Goal: Task Accomplishment & Management: Manage account settings

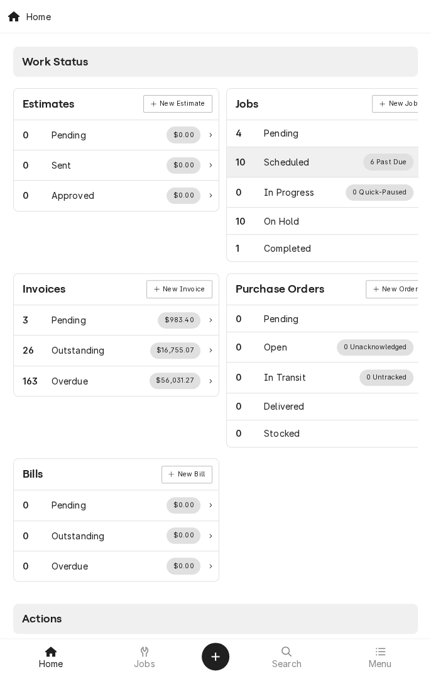
click at [289, 165] on div "Scheduled" at bounding box center [286, 161] width 45 height 13
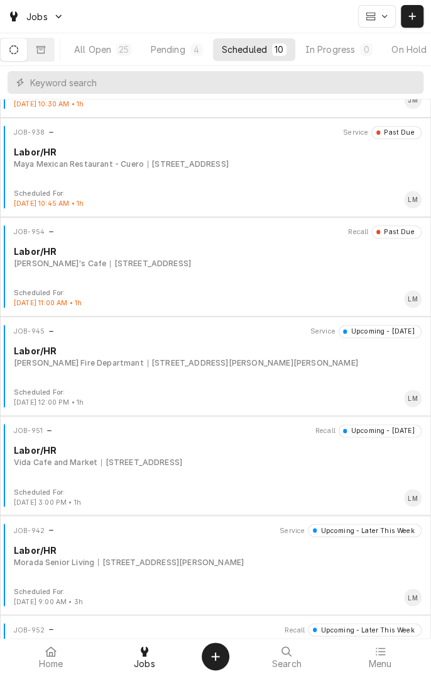
scroll to position [382, 0]
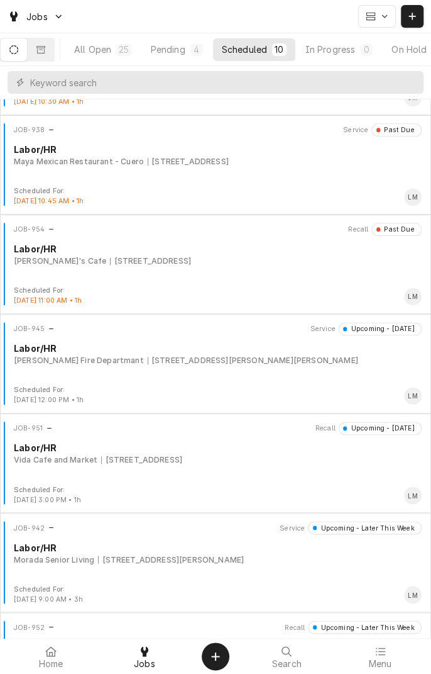
click at [335, 465] on div "JOB-951 Recall Upcoming - Tomorrow Labor/HR Vida Cafe and Market 105 Spg Grn Bl…" at bounding box center [215, 452] width 421 height 63
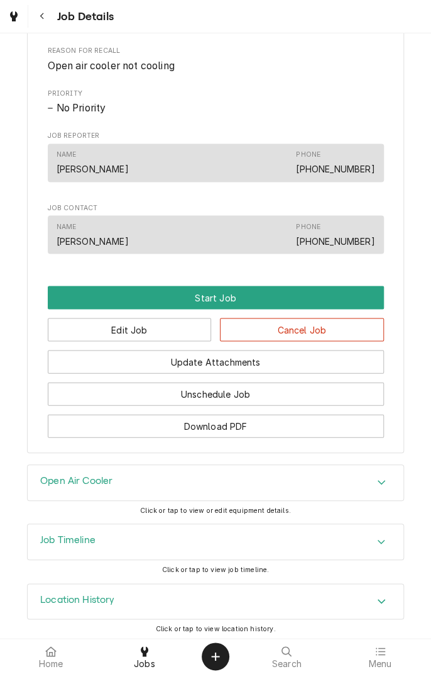
scroll to position [633, 0]
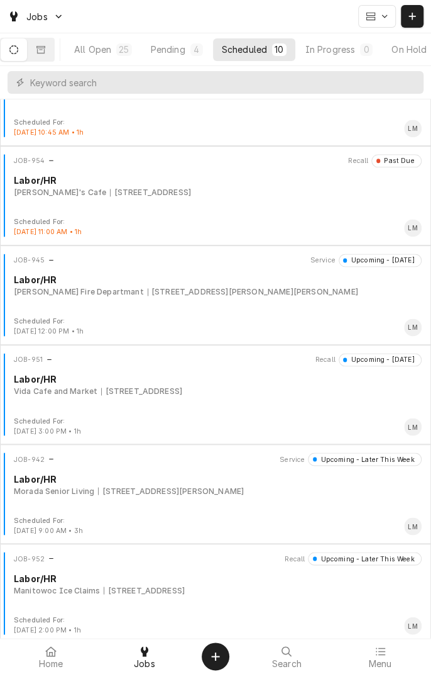
scroll to position [455, 0]
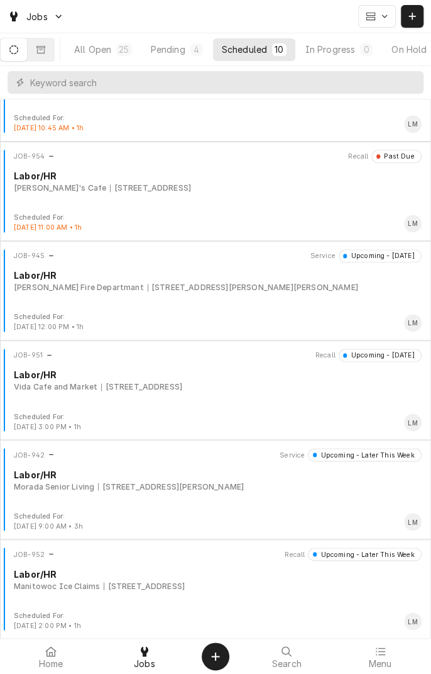
click at [291, 499] on div "JOB-942 Service Upcoming - Later This Week Labor/HR Morada Senior Living 9606 N…" at bounding box center [215, 479] width 421 height 63
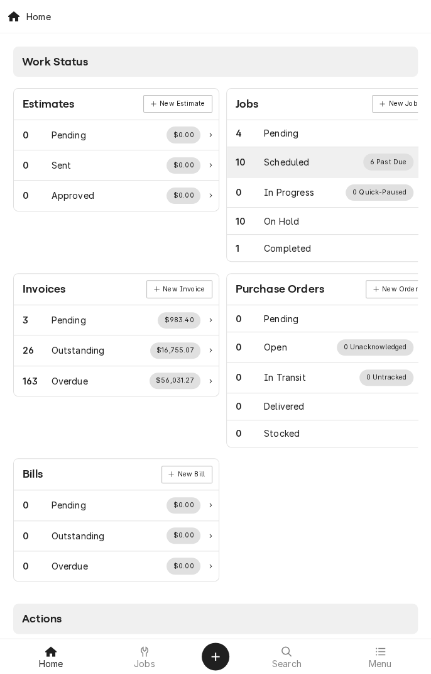
click at [278, 164] on div "Scheduled" at bounding box center [286, 161] width 45 height 13
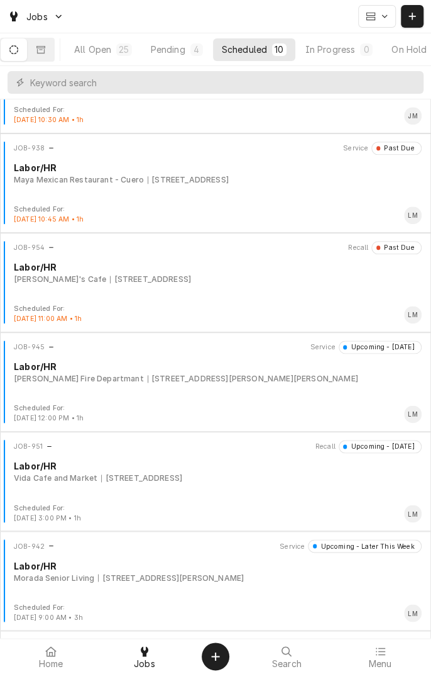
scroll to position [364, 0]
click at [321, 381] on div "Yoakum Fire Departmant 203 Nelson St, Yoakum, TX 77995" at bounding box center [218, 377] width 408 height 11
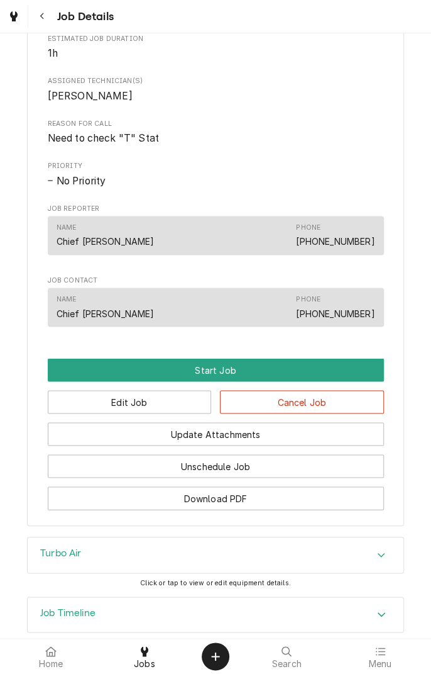
scroll to position [474, 0]
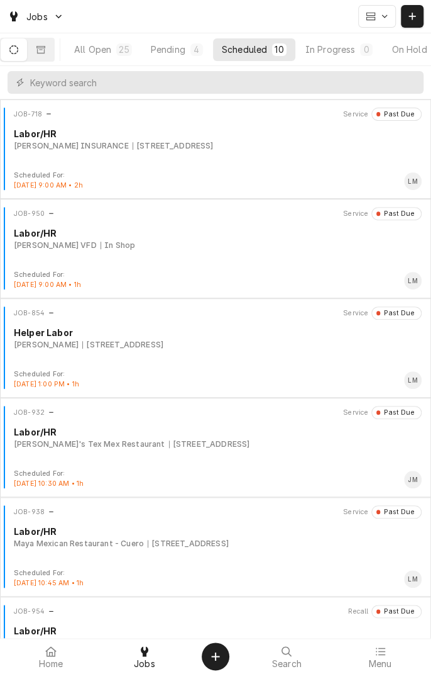
click at [253, 446] on div "Mary's Tex Mex Restaurant 1303 Ave E, Shiner, TX" at bounding box center [218, 443] width 408 height 11
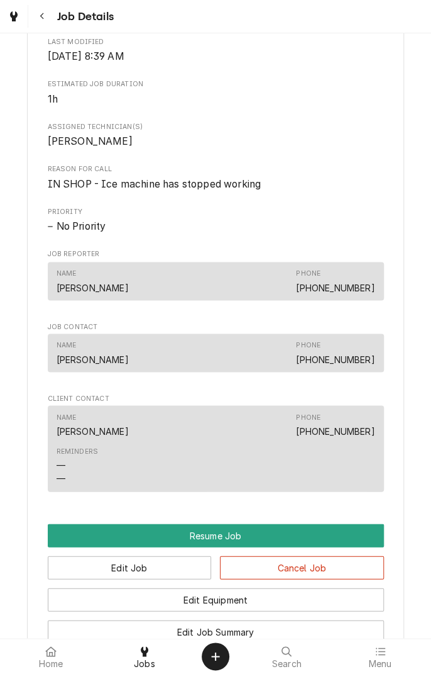
scroll to position [529, 0]
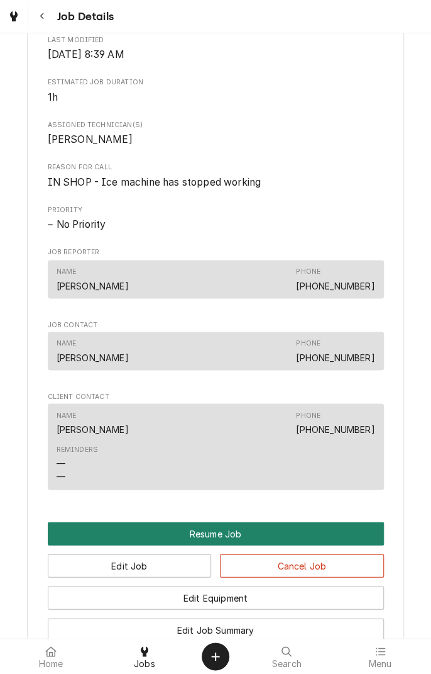
click at [272, 545] on button "Resume Job" at bounding box center [216, 532] width 337 height 23
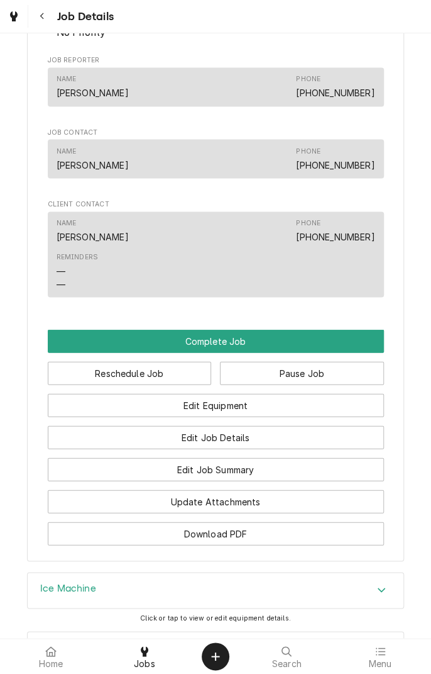
scroll to position [680, 0]
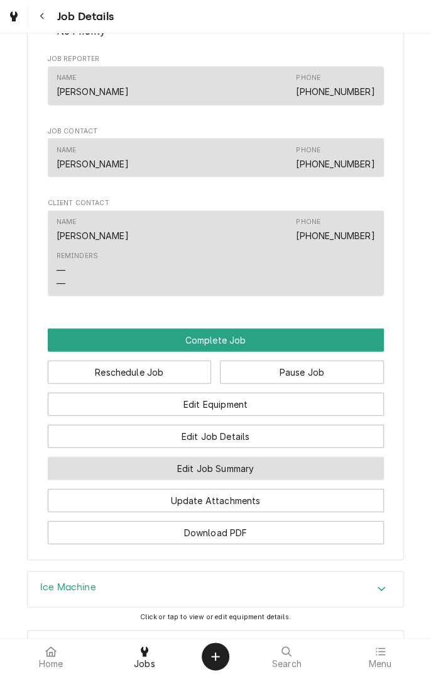
click at [301, 479] on button "Edit Job Summary" at bounding box center [216, 467] width 337 height 23
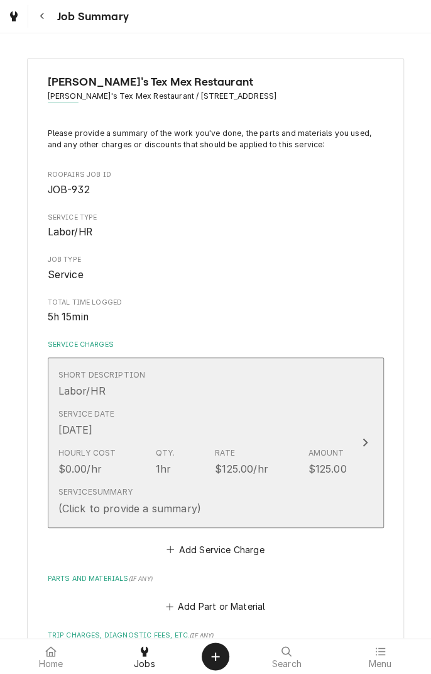
click at [316, 399] on div "Short Description Labor/HR" at bounding box center [202, 383] width 289 height 39
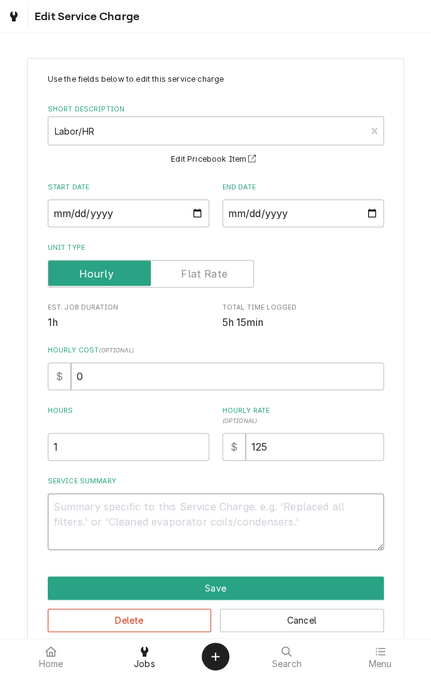
click at [250, 512] on textarea "Service Summary" at bounding box center [216, 521] width 337 height 57
type textarea "x"
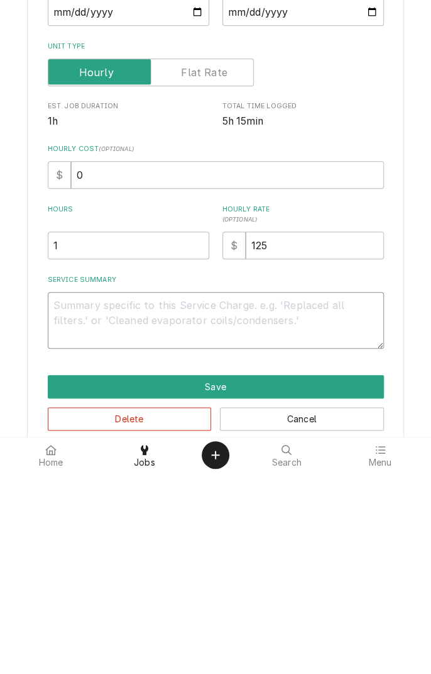
type textarea "F"
type textarea "x"
type textarea "Fo"
type textarea "x"
type textarea "Found"
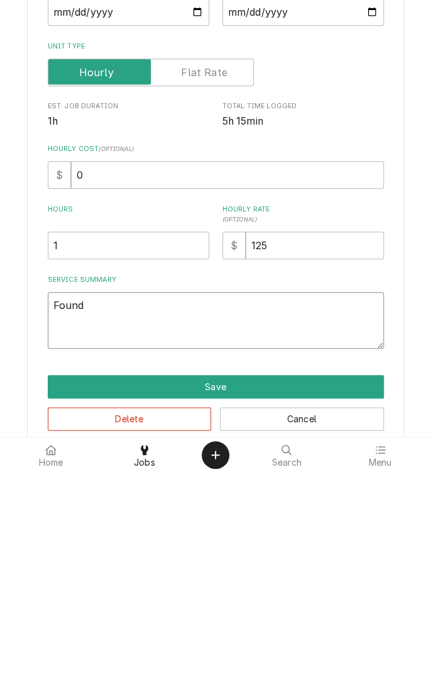
type textarea "x"
type textarea "Found"
type textarea "x"
type textarea "Foun"
type textarea "x"
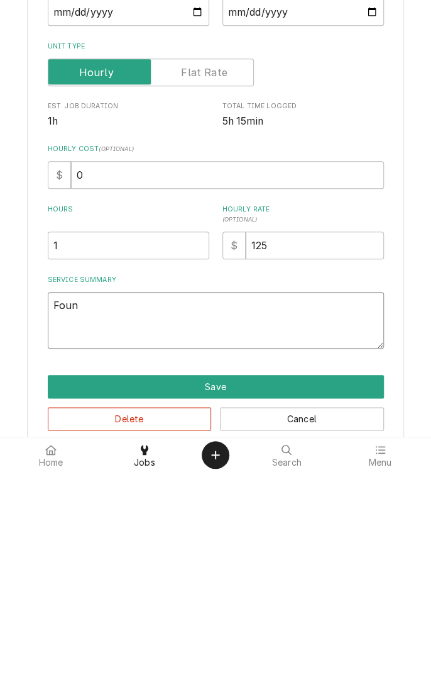
type textarea "Fou"
type textarea "x"
type textarea "Fo"
type textarea "x"
type textarea "F"
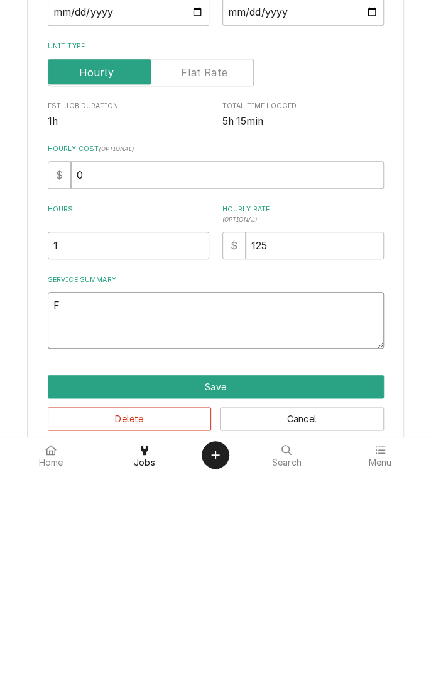
type textarea "x"
type textarea "I"
type textarea "x"
type textarea "Ic"
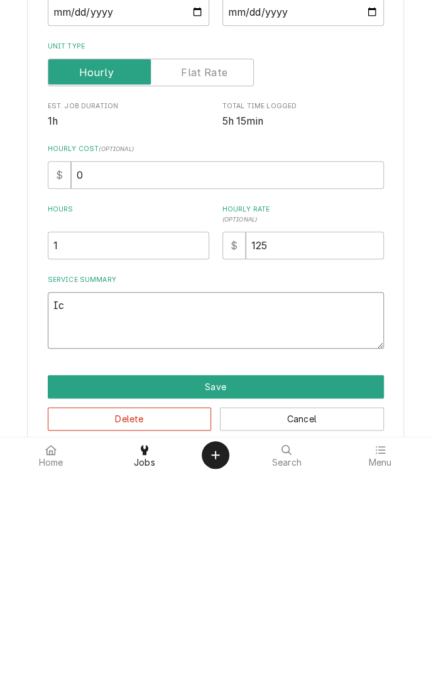
type textarea "x"
type textarea "Ice"
type textarea "x"
type textarea "Ic"
type textarea "x"
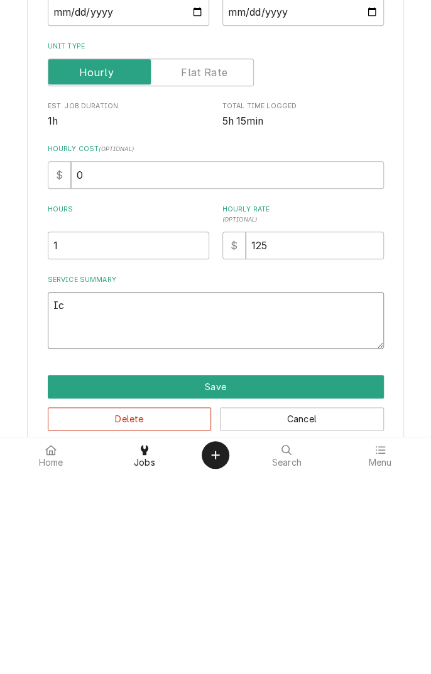
type textarea "I"
type textarea "x"
type textarea "K"
type textarea "x"
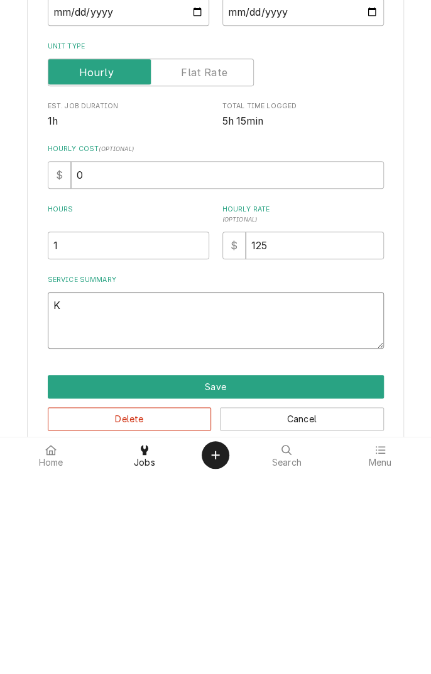
type textarea "Ko"
type textarea "x"
type textarea "Koo"
type textarea "x"
type textarea "Kool"
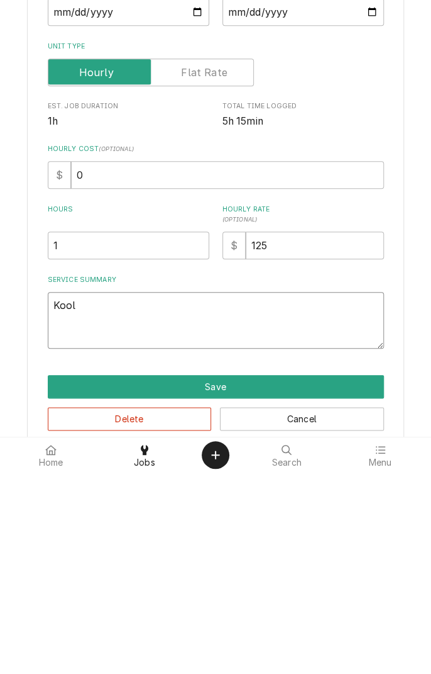
type textarea "x"
type textarea "Koola"
type textarea "x"
type textarea "Koolai"
type textarea "x"
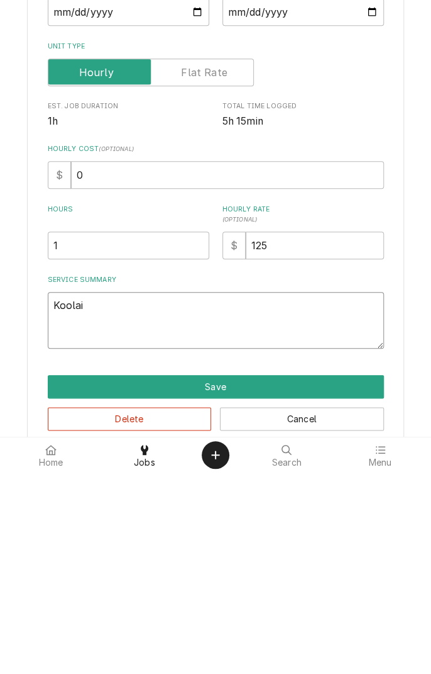
type textarea "Koolair"
type textarea "x"
type textarea "Koolaire"
type textarea "x"
type textarea "Koolaire"
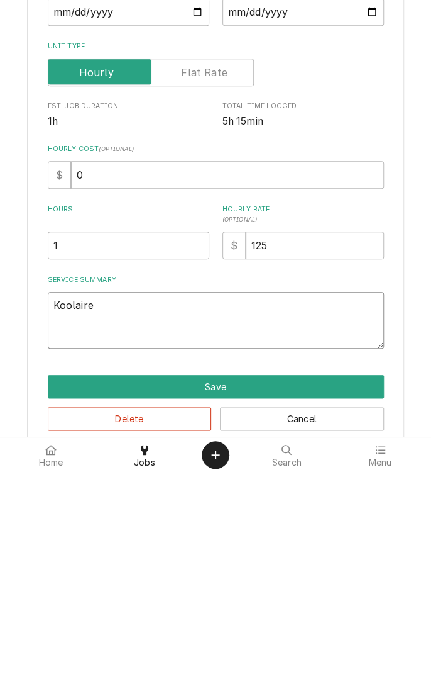
type textarea "x"
type textarea "Koolaire i"
type textarea "x"
type textarea "Koolaire ic"
type textarea "x"
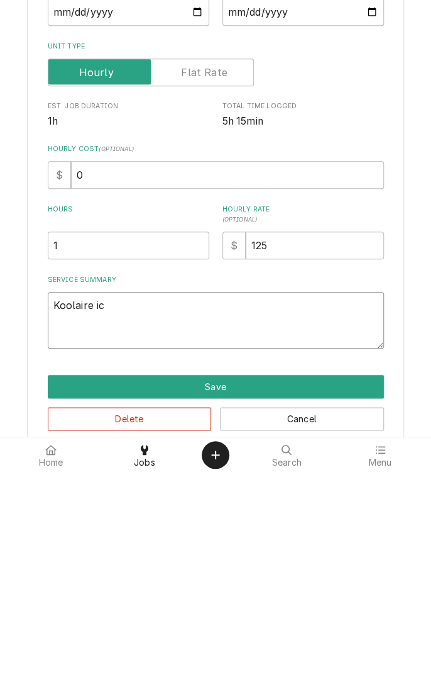
type textarea "Koolaire ice"
type textarea "x"
type textarea "Koolaire ice"
type textarea "x"
type textarea "Koolaire ice m"
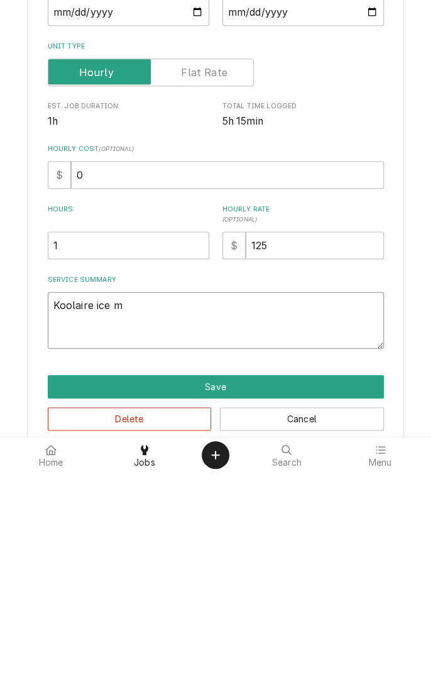
type textarea "x"
type textarea "Koolaire ice ma"
type textarea "x"
type textarea "Koolaire ice machine"
type textarea "x"
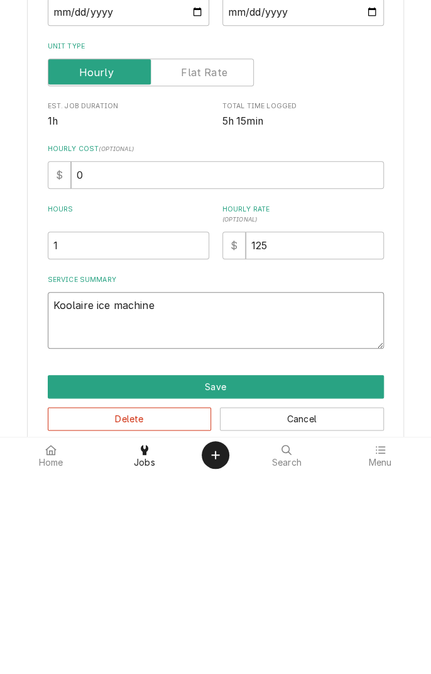
type textarea "Koolaire ice machine k"
type textarea "x"
type textarea "Koolaire ice machine kd"
type textarea "x"
type textarea "Koolaire ice machine kdt"
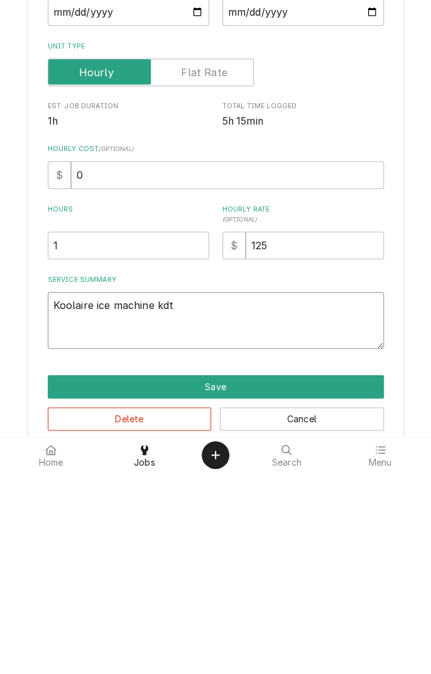
type textarea "x"
type textarea "Koolaire ice machine kdt0"
type textarea "x"
type textarea "Koolaire ice machine kdt05"
type textarea "x"
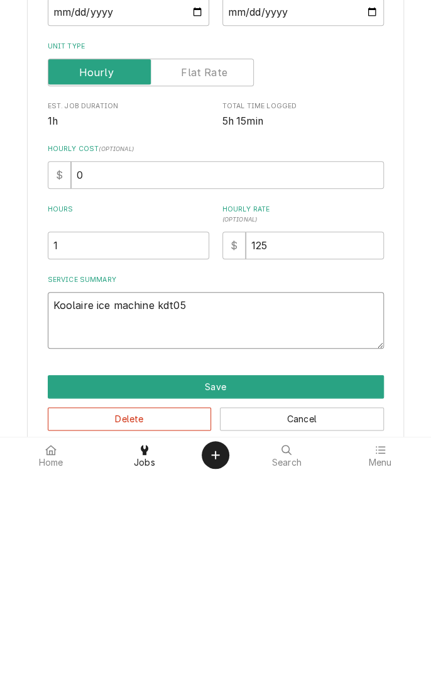
type textarea "Koolaire ice machine kdt050"
type textarea "x"
type textarea "Koolaire ice machine kdt0500"
type textarea "x"
type textarea "Koolaire ice machine kdt0500a"
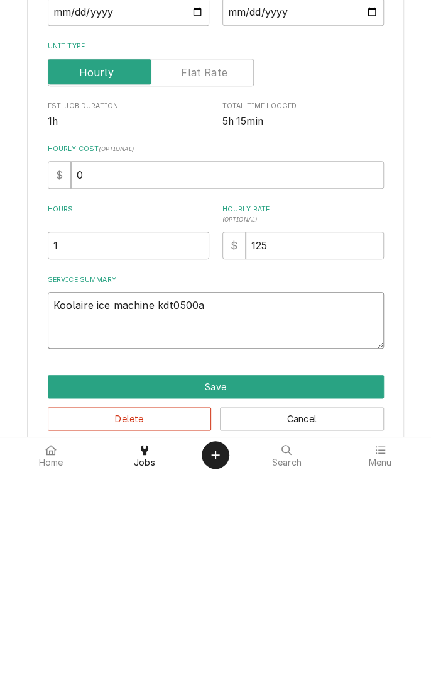
type textarea "x"
type textarea "Koolaire ice machine kdt0500a-"
type textarea "x"
type textarea "Koolaire ice machine kdt0500a-1"
type textarea "x"
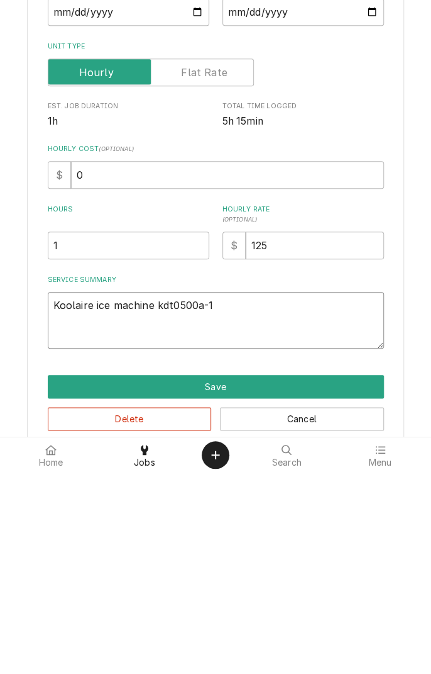
type textarea "Koolaire ice machine kdt0500a-16"
type textarea "x"
type textarea "Koolaire ice machine kdt0500a-161"
type textarea "x"
type textarea "Koolaire ice machine kdt0500a-161"
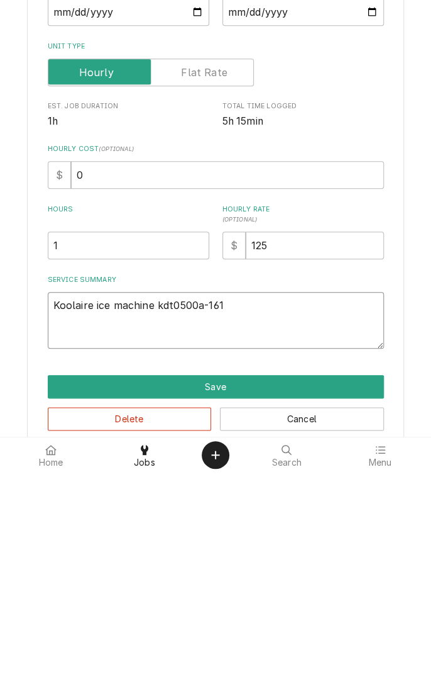
type textarea "x"
type textarea "Koolaire ice machine kdt0500a-161"
type textarea "x"
type textarea "Koolaire ice machine kdt0500a-161."
type textarea "x"
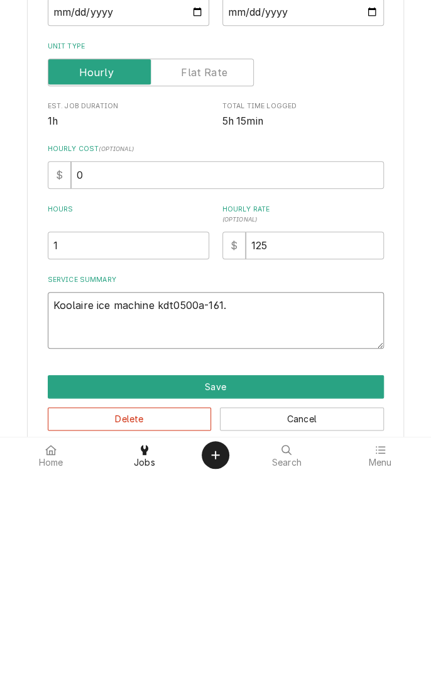
type textarea "Koolaire ice machine kdt0500a-161."
type textarea "x"
type textarea "Koolaire ice machine kdt0500a-161. F"
type textarea "x"
type textarea "Koolaire ice machine kdt0500a-161. Fo"
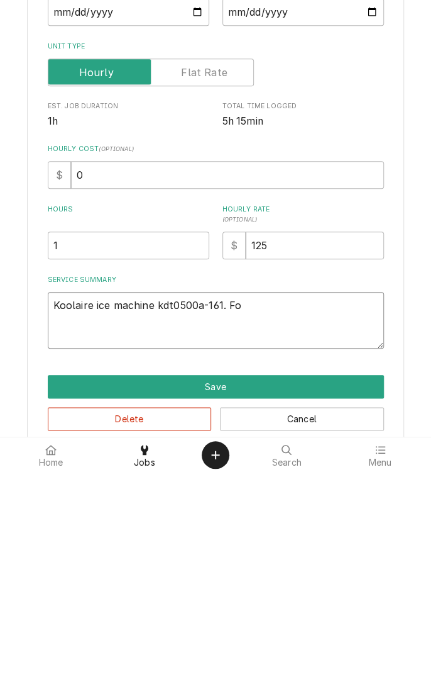
type textarea "x"
type textarea "Koolaire ice machine kdt0500a-161. Fou"
type textarea "x"
type textarea "Koolaire ice machine kdt0500a-161. Found"
type textarea "x"
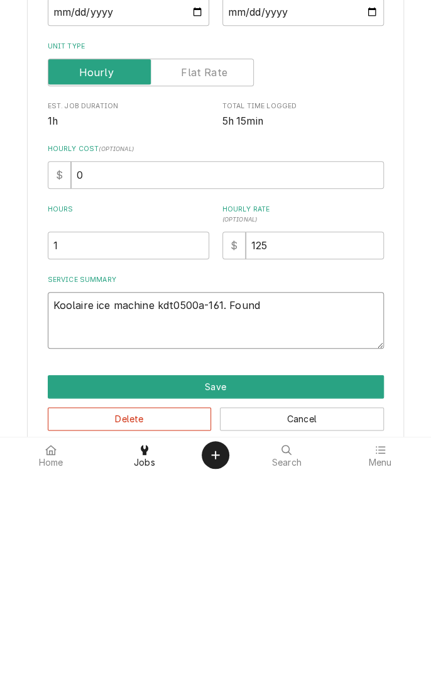
type textarea "Koolaire ice machine kdt0500a-161. Found s"
type textarea "x"
type textarea "Koolaire ice machine kdt0500a-161. Found sa"
type textarea "x"
type textarea "Koolaire ice machine kdt0500a-161. Found saf"
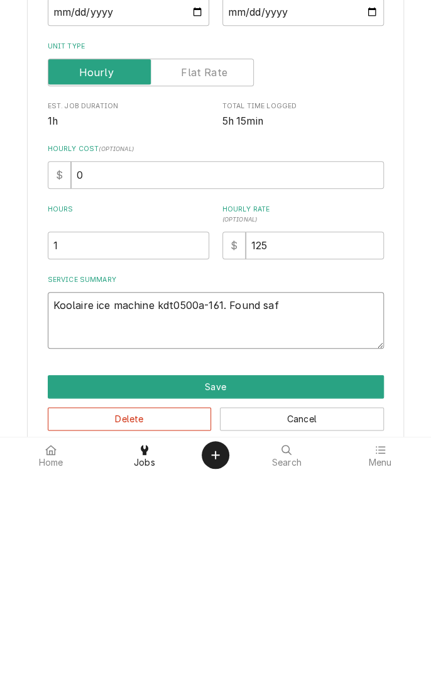
type textarea "x"
type textarea "Koolaire ice machine kdt0500a-161. Found safety"
type textarea "x"
type textarea "Koolaire ice machine kdt0500a-161. Found safety 2"
type textarea "x"
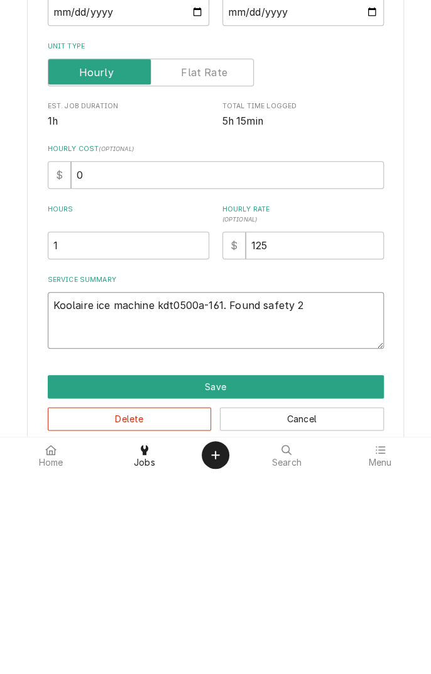
type textarea "Koolaire ice machine kdt0500a-161. Found safety 2"
type textarea "x"
type textarea "Koolaire ice machine kdt0500a-161. Found safety 2 i"
type textarea "x"
type textarea "Koolaire ice machine kdt0500a-161. Found safety 2 in"
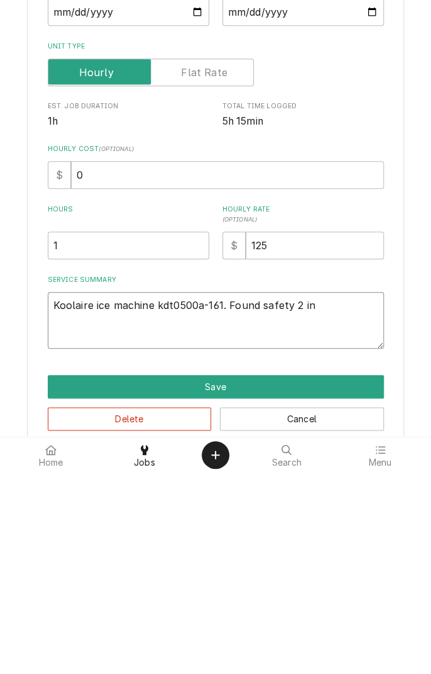
type textarea "x"
type textarea "Koolaire ice machine kdt0500a-161. Found safety 2 ind"
type textarea "x"
type textarea "Koolaire ice machine kdt0500a-161. Found safety 2 indicator"
type textarea "x"
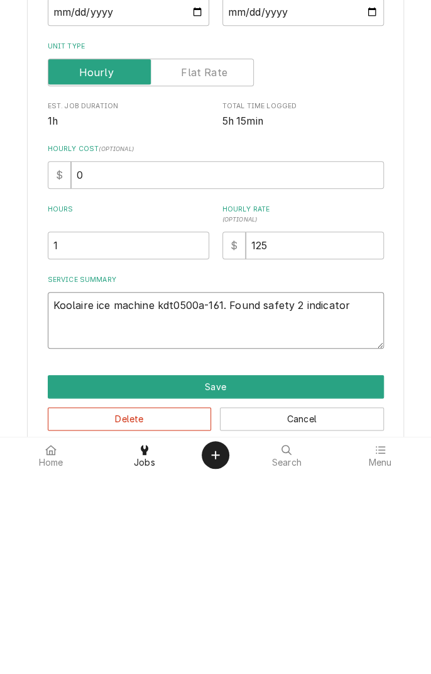
type textarea "Koolaire ice machine kdt0500a-161. Found safety 2 indicator o"
type textarea "x"
type textarea "Koolaire ice machine kdt0500a-161. Found safety 2 indicator on"
type textarea "x"
type textarea "Koolaire ice machine kdt0500a-161. Found safety 2 indicator on"
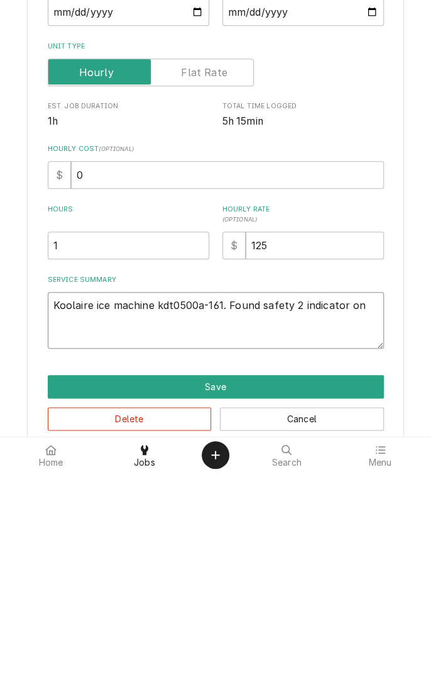
type textarea "x"
type textarea "Koolaire ice machine kdt0500a-161. Found safety 2 indicator on a"
type textarea "x"
type textarea "Koolaire ice machine kdt0500a-161. Found safety 2 indicator on an"
type textarea "x"
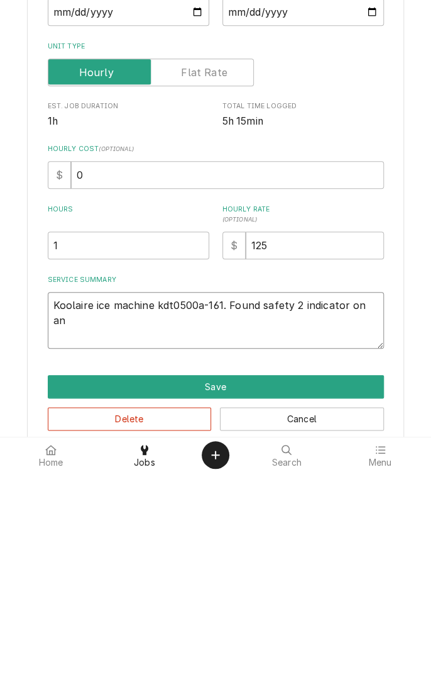
type textarea "Koolaire ice machine kdt0500a-161. Found safety 2 indicator on and"
type textarea "x"
type textarea "Koolaire ice machine kdt0500a-161. Found safety 2 indicator on and"
type textarea "x"
type textarea "Koolaire ice machine kdt0500a-161. Found safety 2 indicator on and f"
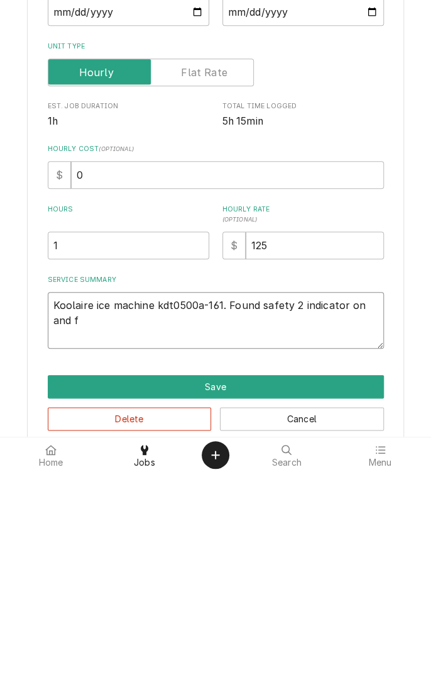
type textarea "x"
type textarea "Koolaire ice machine kdt0500a-161. Found safety 2 indicator on and fo"
type textarea "x"
type textarea "Koolaire ice machine kdt0500a-161. Found safety 2 indicator on and found"
type textarea "x"
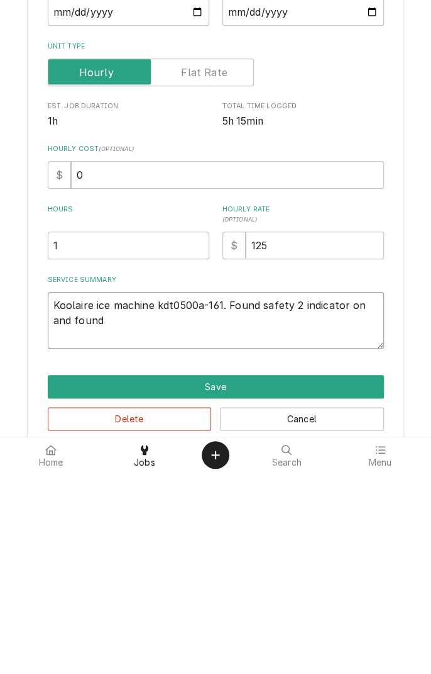
type textarea "Koolaire ice machine kdt0500a-161. Found safety 2 indicator on and found a"
type textarea "x"
type textarea "Koolaire ice machine kdt0500a-161. Found safety 2 indicator on and found ac"
type textarea "x"
type textarea "Koolaire ice machine kdt0500a-161. Found safety 2 indicator on and found acc"
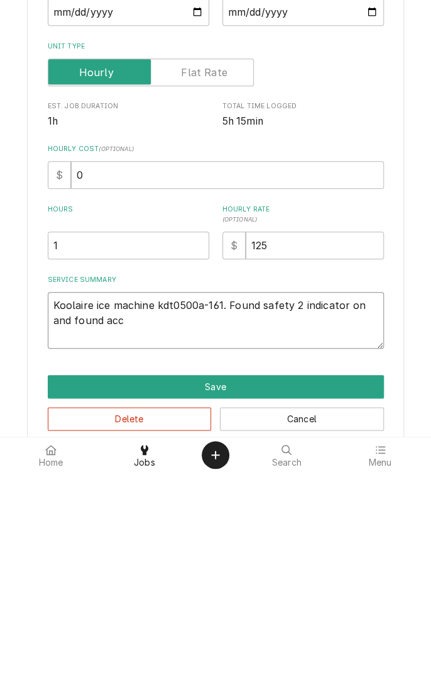
type textarea "x"
type textarea "Koolaire ice machine kdt0500a-161. Found safety 2 indicator on and found accu"
type textarea "x"
type textarea "Koolaire ice machine kdt0500a-161. Found safety 2 indicator on and found accum"
type textarea "x"
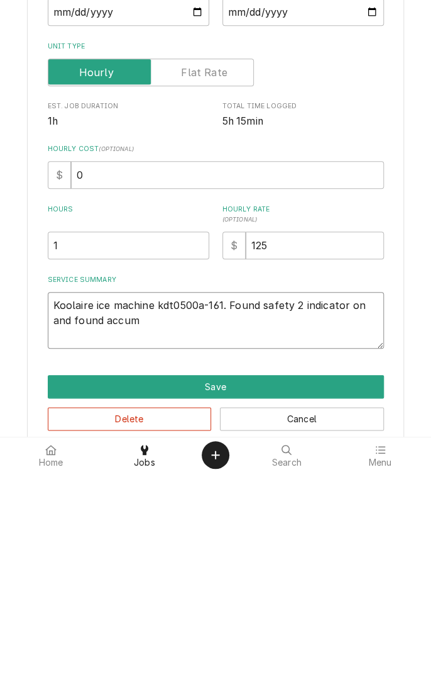
type textarea "Koolaire ice machine kdt0500a-161. Found safety 2 indicator on and found accumu…"
type textarea "x"
type textarea "Koolaire ice machine kdt0500a-161. Found safety 2 indicator on and found accumu…"
type textarea "x"
type textarea "Koolaire ice machine kdt0500a-161. Found safety 2 indicator on and found accumu…"
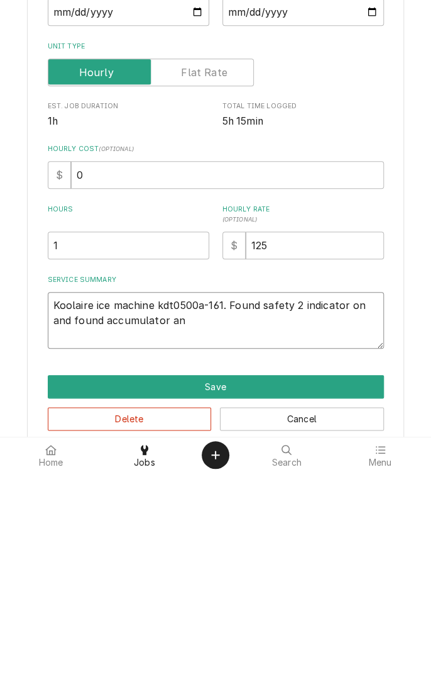
type textarea "x"
type textarea "Koolaire ice machine kdt0500a-161. Found safety 2 indicator on and found accumu…"
type textarea "x"
type textarea "Koolaire ice machine kdt0500a-161. Found safety 2 indicator on and found accumu…"
type textarea "x"
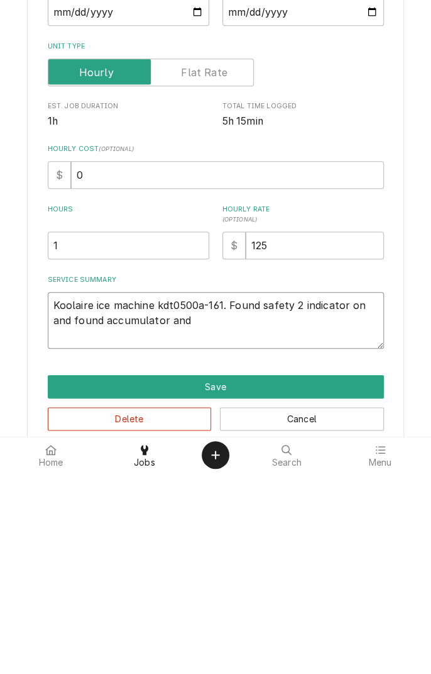
type textarea "Koolaire ice machine kdt0500a-161. Found safety 2 indicator on and found accumu…"
type textarea "x"
type textarea "Koolaire ice machine kdt0500a-161. Found safety 2 indicator on and found accumu…"
type textarea "x"
type textarea "Koolaire ice machine kdt0500a-161. Found safety 2 indicator on and found accumu…"
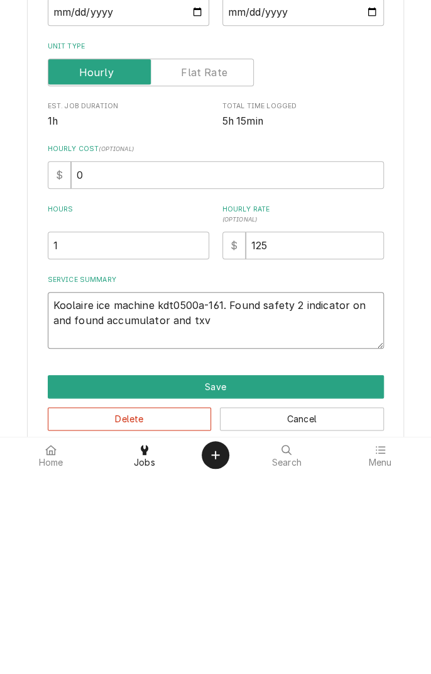
type textarea "x"
type textarea "Koolaire ice machine kdt0500a-161. Found safety 2 indicator on and found accumu…"
type textarea "x"
type textarea "Koolaire ice machine kdt0500a-161. Found safety 2 indicator on and found accumu…"
type textarea "x"
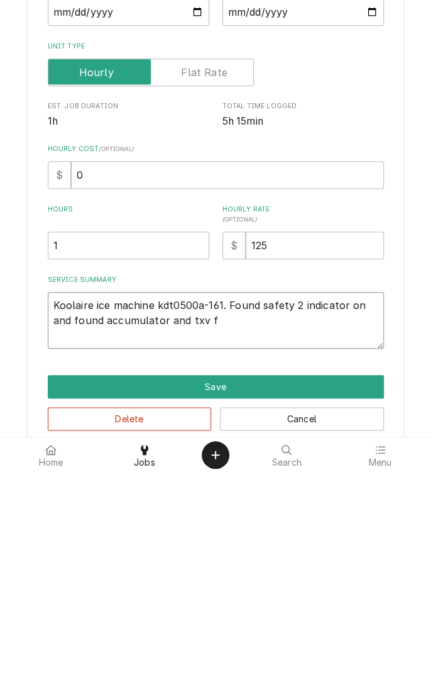
type textarea "Koolaire ice machine kdt0500a-161. Found safety 2 indicator on and found accumu…"
type textarea "x"
type textarea "Koolaire ice machine kdt0500a-161. Found safety 2 indicator on and found accumu…"
type textarea "x"
type textarea "Koolaire ice machine kdt0500a-161. Found safety 2 indicator on and found accumu…"
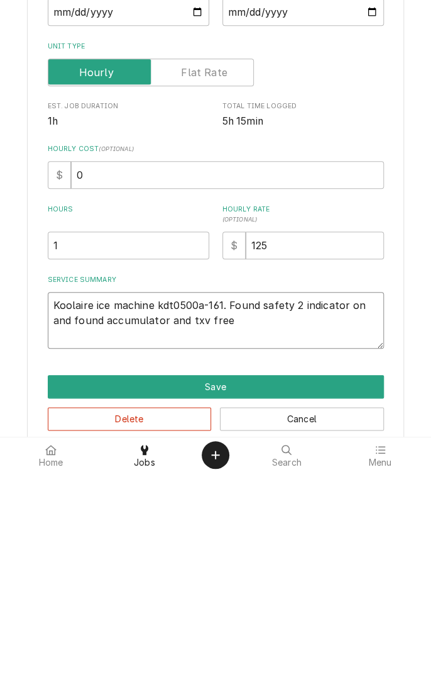
type textarea "x"
type textarea "Koolaire ice machine kdt0500a-161. Found safety 2 indicator on and found accumu…"
type textarea "x"
type textarea "Koolaire ice machine kdt0500a-161. Found safety 2 indicator on and found accumu…"
type textarea "x"
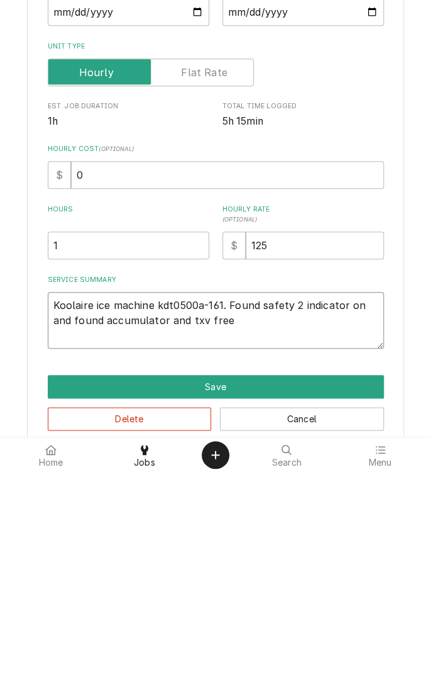
type textarea "Koolaire ice machine kdt0500a-161. Found safety 2 indicator on and found accumu…"
type textarea "x"
type textarea "Koolaire ice machine kdt0500a-161. Found safety 2 indicator on and found accumu…"
type textarea "x"
type textarea "Koolaire ice machine kdt0500a-161. Found safety 2 indicator on and found accumu…"
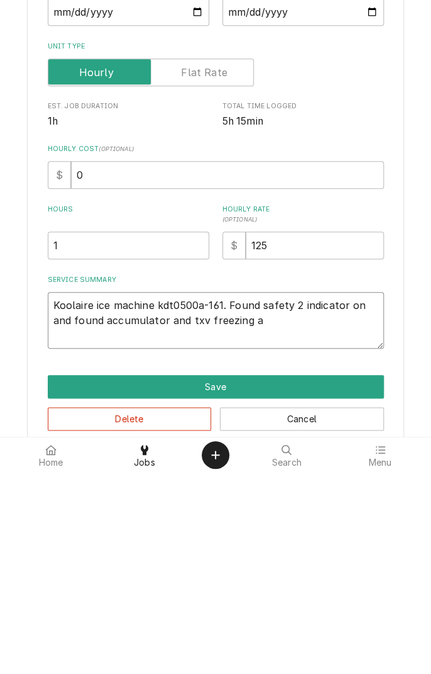
type textarea "x"
type textarea "Koolaire ice machine kdt0500a-161. Found safety 2 indicator on and found accumu…"
type textarea "x"
type textarea "Koolaire ice machine kdt0500a-161. Found safety 2 indicator on and found accumu…"
type textarea "x"
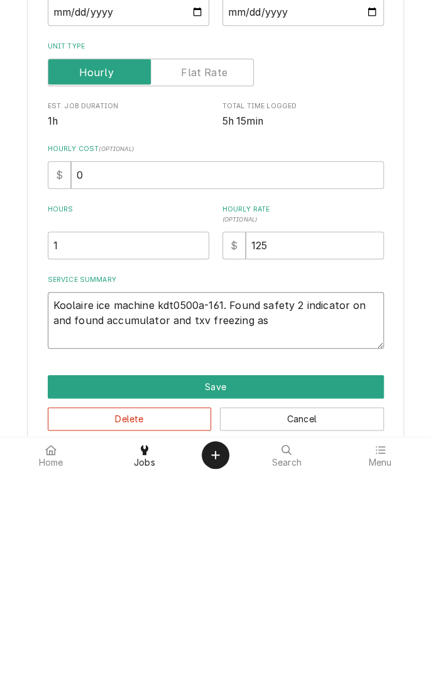
type textarea "Koolaire ice machine kdt0500a-161. Found safety 2 indicator on and found accumu…"
type textarea "x"
type textarea "Koolaire ice machine kdt0500a-161. Found safety 2 indicator on and found accumu…"
type textarea "x"
type textarea "Koolaire ice machine kdt0500a-161. Found safety 2 indicator on and found accumu…"
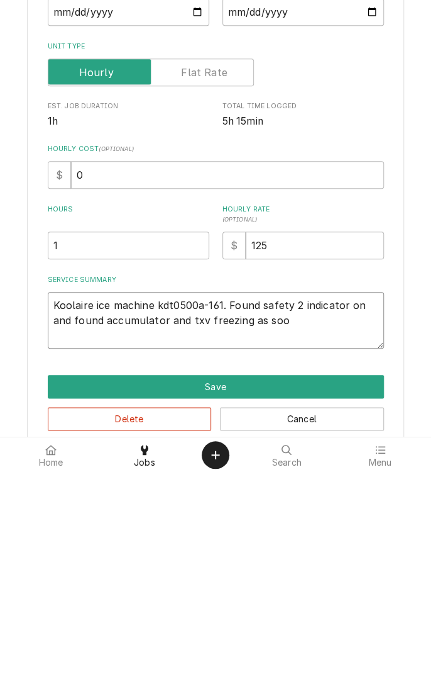
type textarea "x"
type textarea "Koolaire ice machine kdt0500a-161. Found safety 2 indicator on and found accumu…"
click at [147, 533] on textarea "Koolaire ice machine kdt0500a-161. Found safety 2 indicator on and found accumu…" at bounding box center [216, 521] width 337 height 57
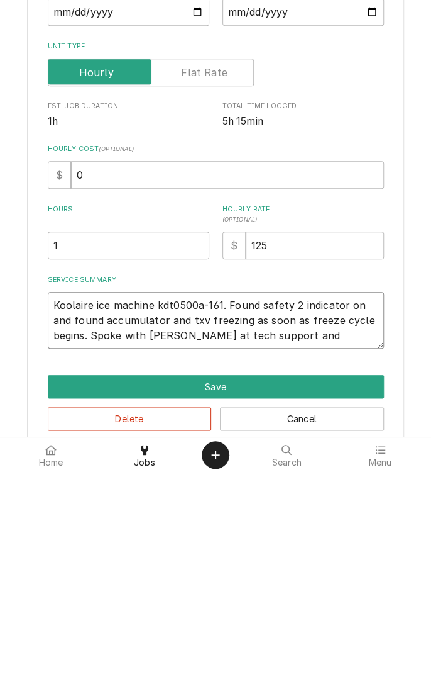
click at [316, 541] on textarea "Koolaire ice machine kdt0500a-161. Found safety 2 indicator on and found accumu…" at bounding box center [216, 521] width 337 height 57
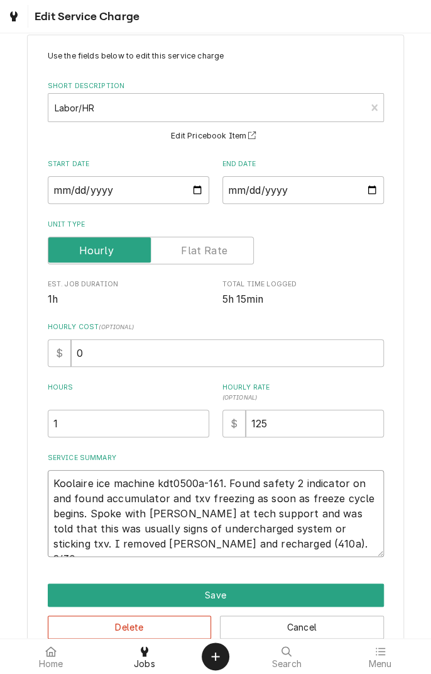
scroll to position [51, 0]
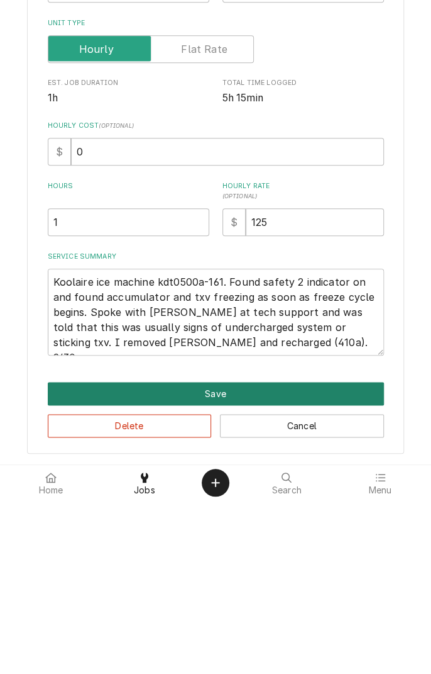
click at [317, 561] on button "Save" at bounding box center [216, 566] width 337 height 23
